Goal: Book appointment/travel/reservation

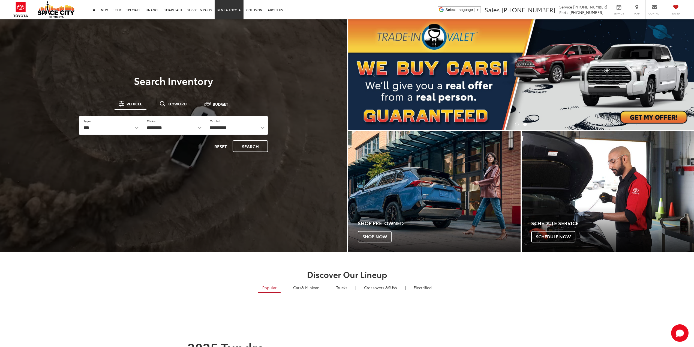
click at [228, 9] on link "Rent a Toyota" at bounding box center [229, 9] width 29 height 19
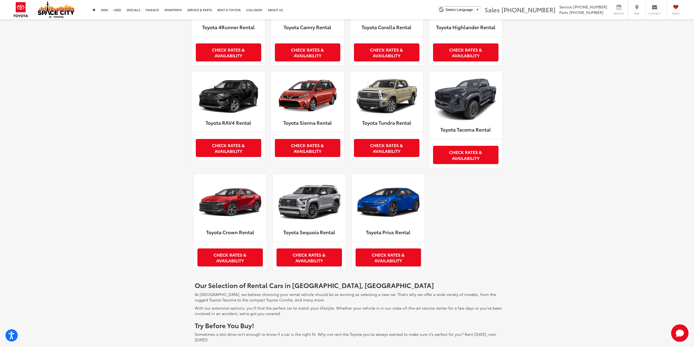
scroll to position [245, 0]
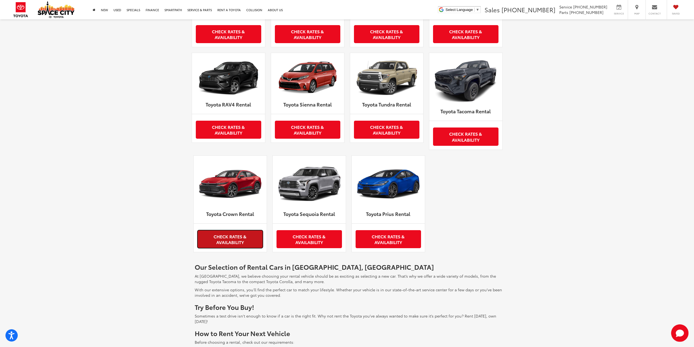
click at [216, 235] on link "Check Rates & Availability" at bounding box center [229, 239] width 65 height 18
drag, startPoint x: 115, startPoint y: 197, endPoint x: 112, endPoint y: 154, distance: 43.2
